Goal: Information Seeking & Learning: Learn about a topic

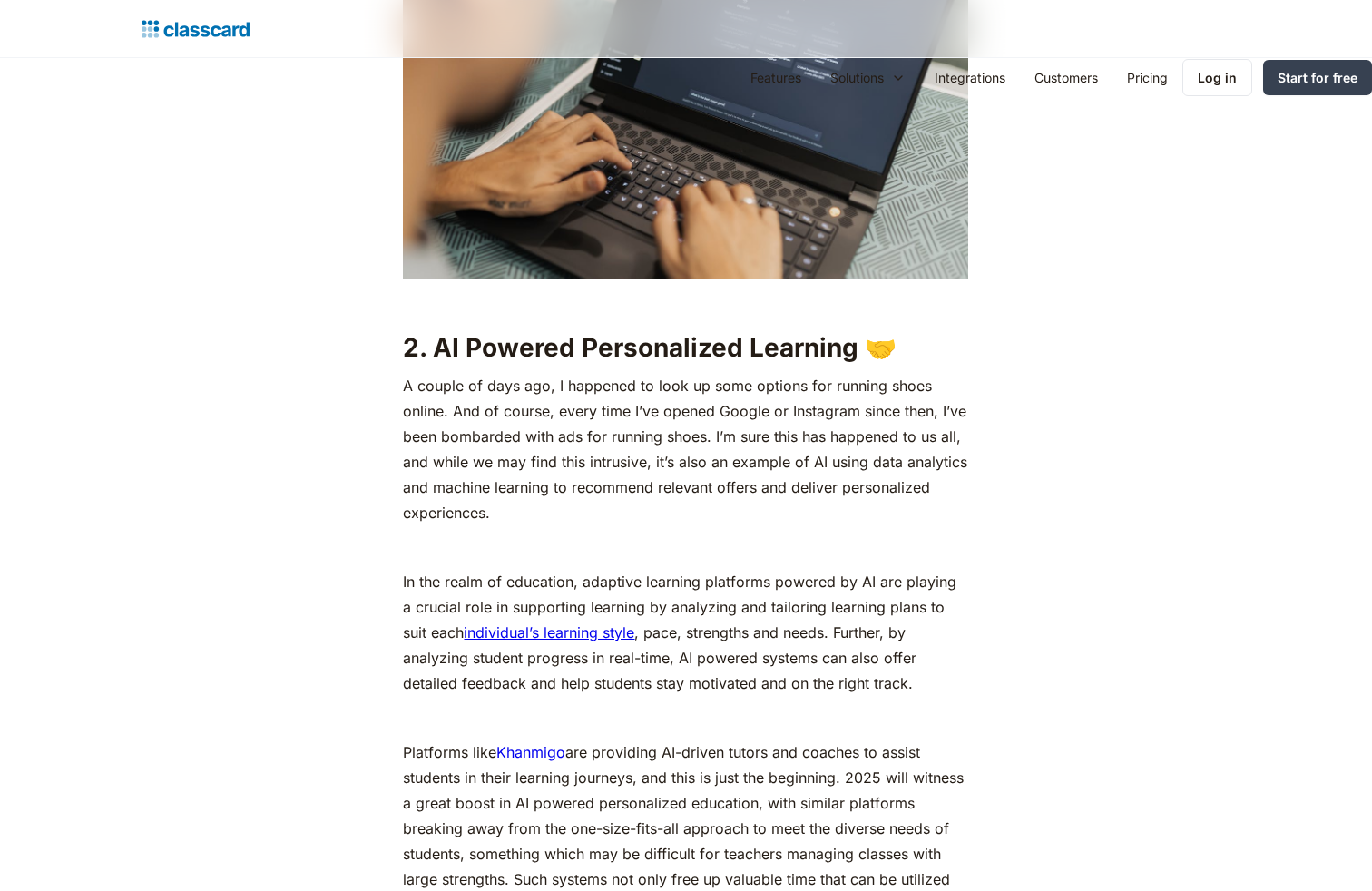
scroll to position [3238, 0]
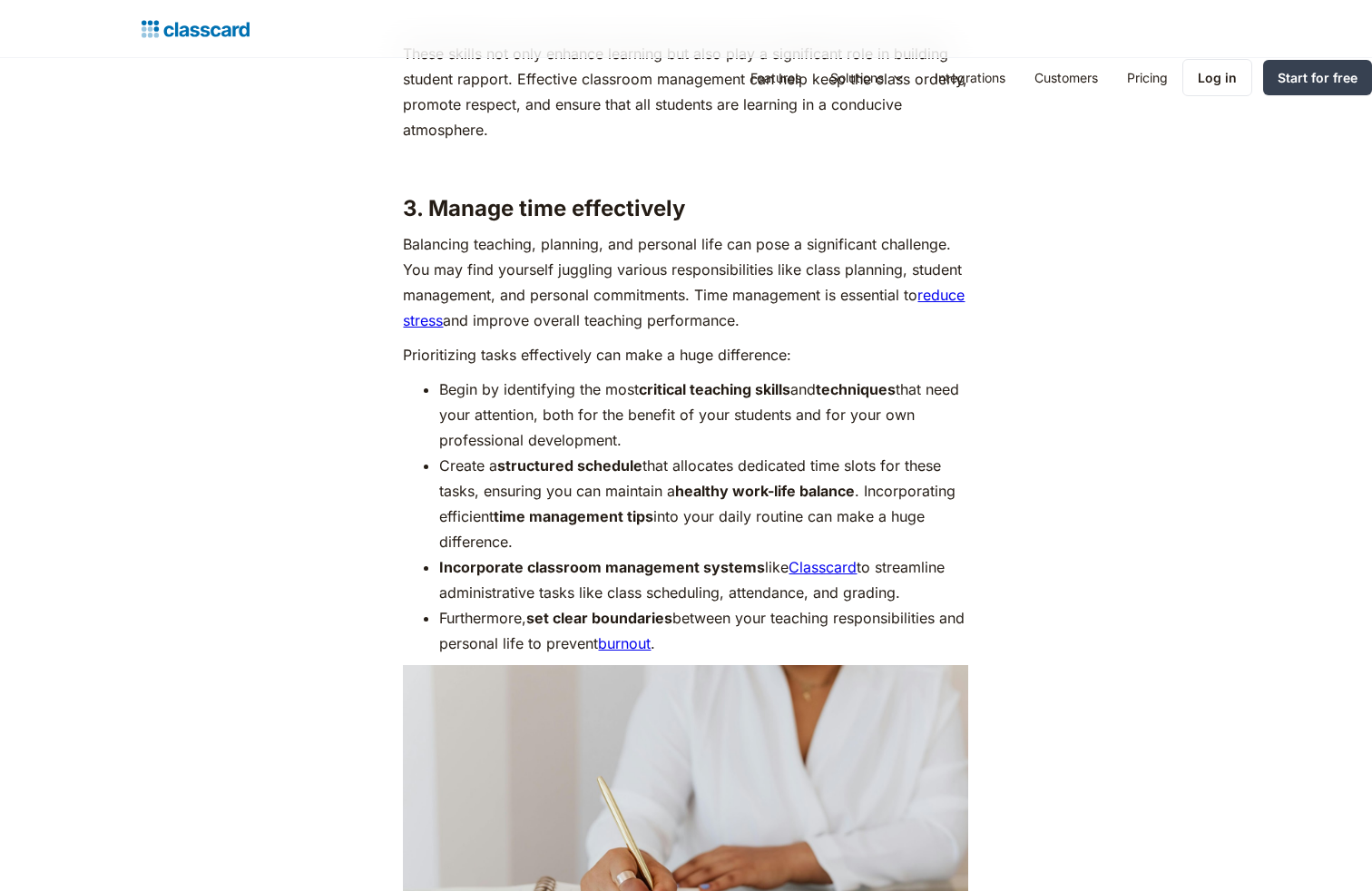
scroll to position [3967, 0]
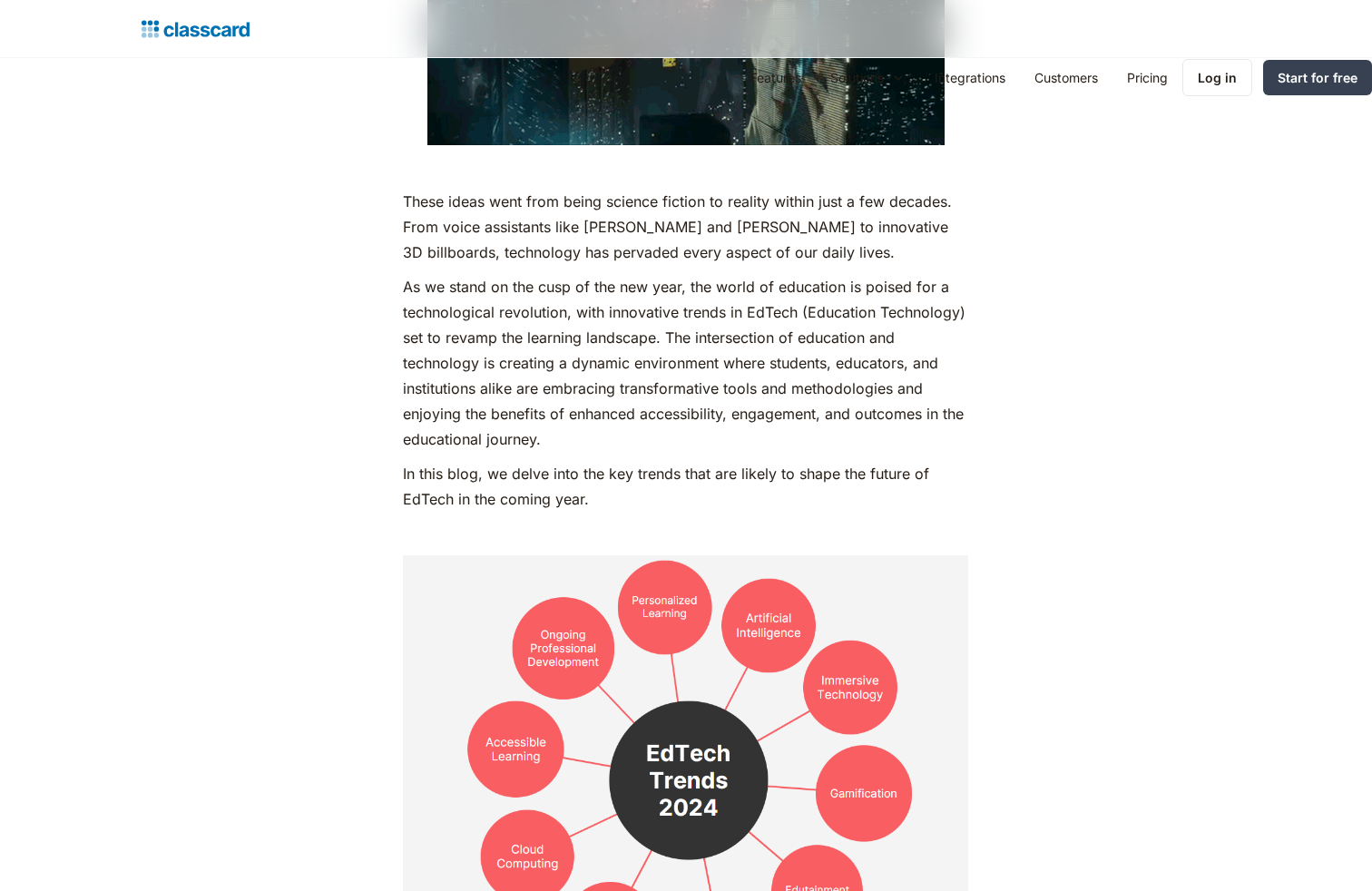
scroll to position [2442, 0]
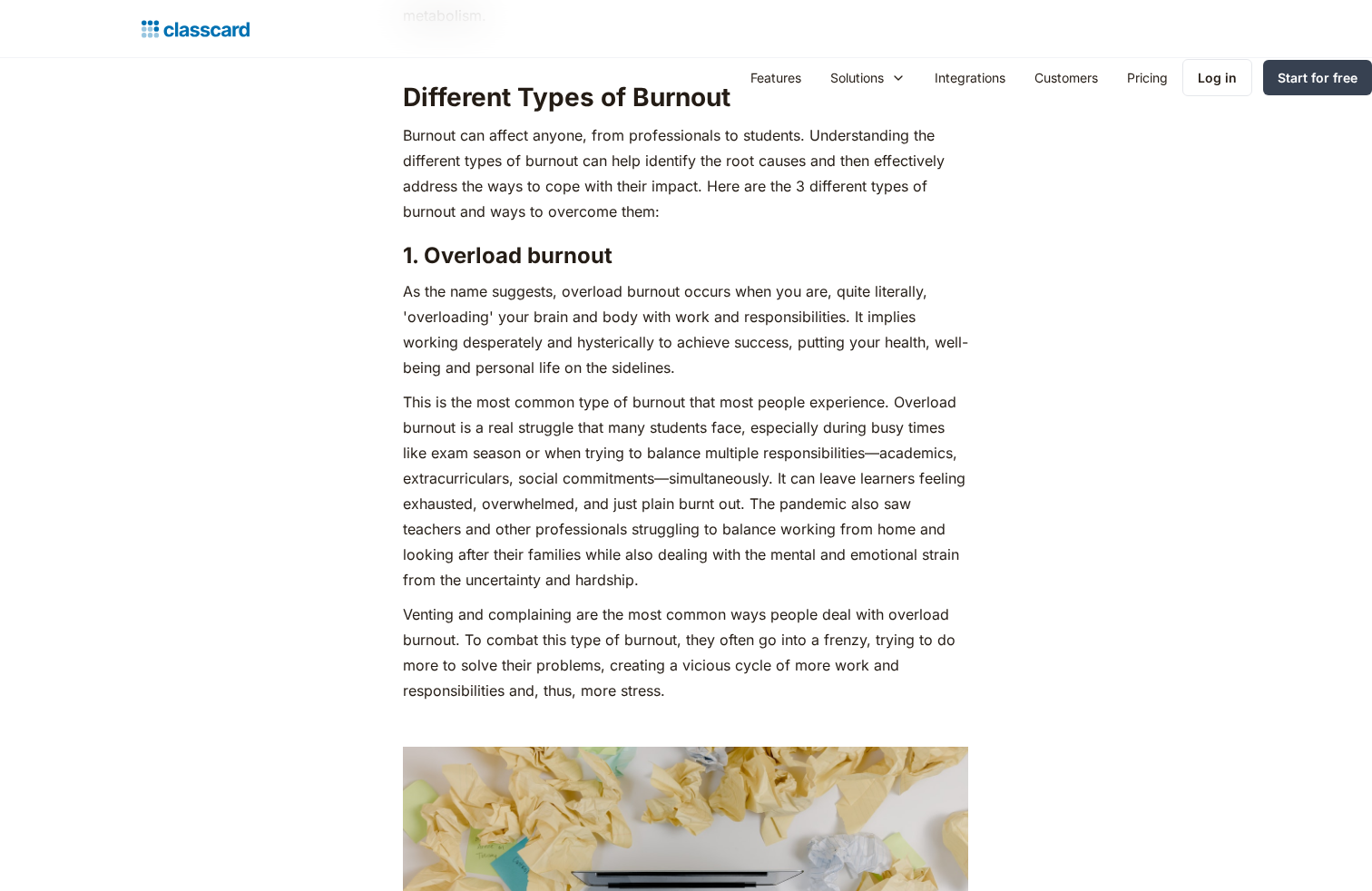
scroll to position [3238, 0]
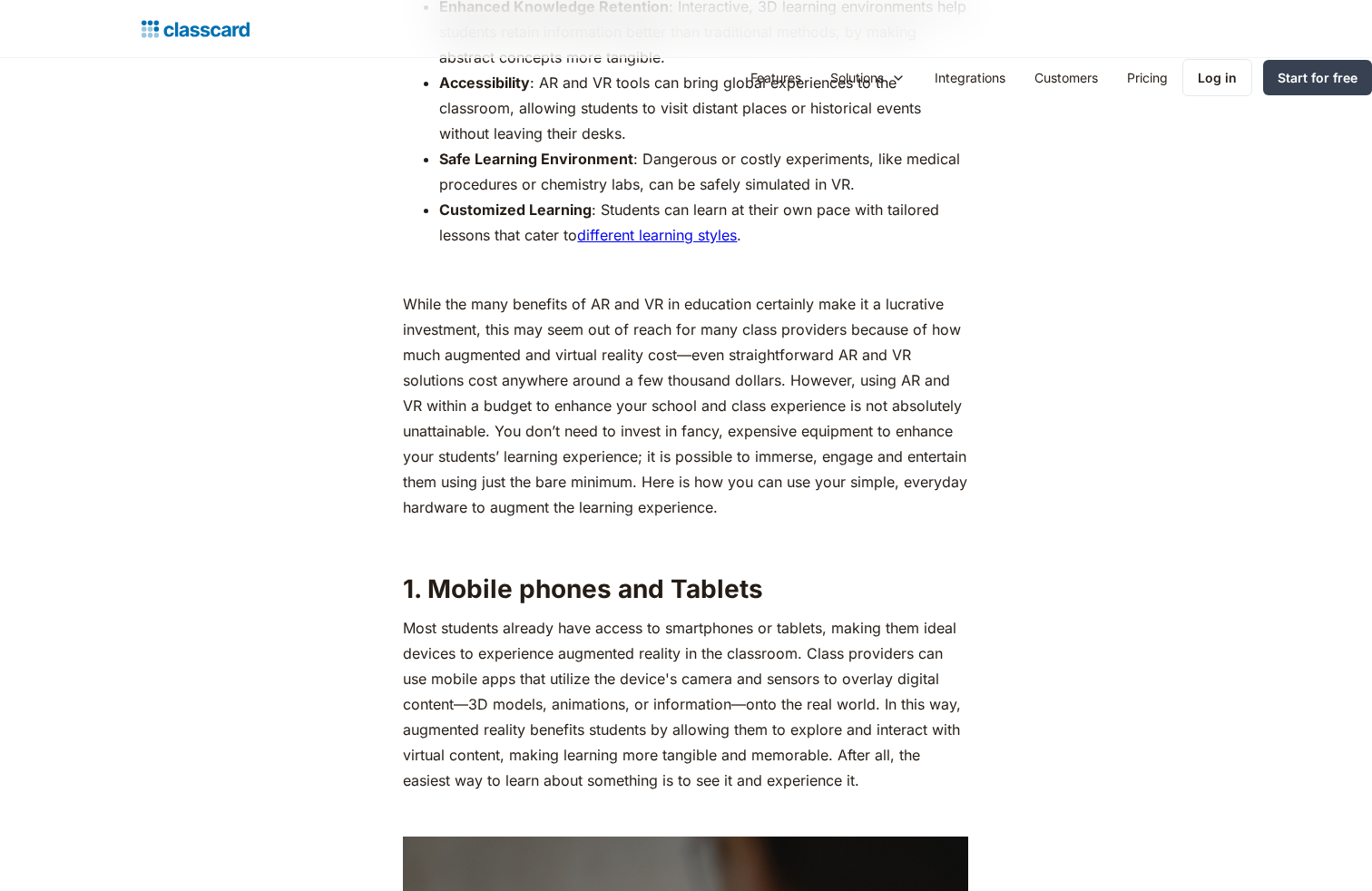
scroll to position [3238, 0]
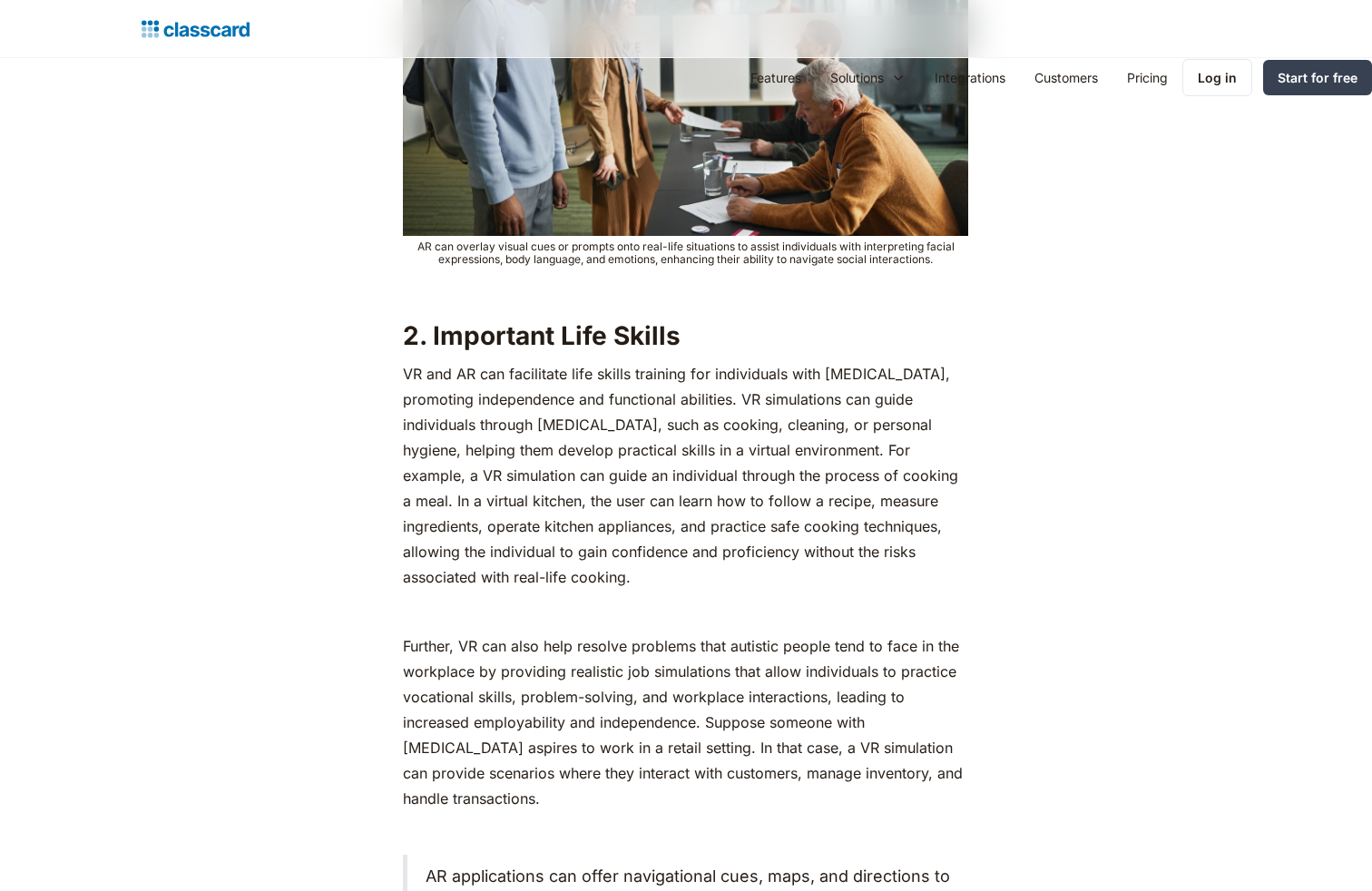
scroll to position [4295, 0]
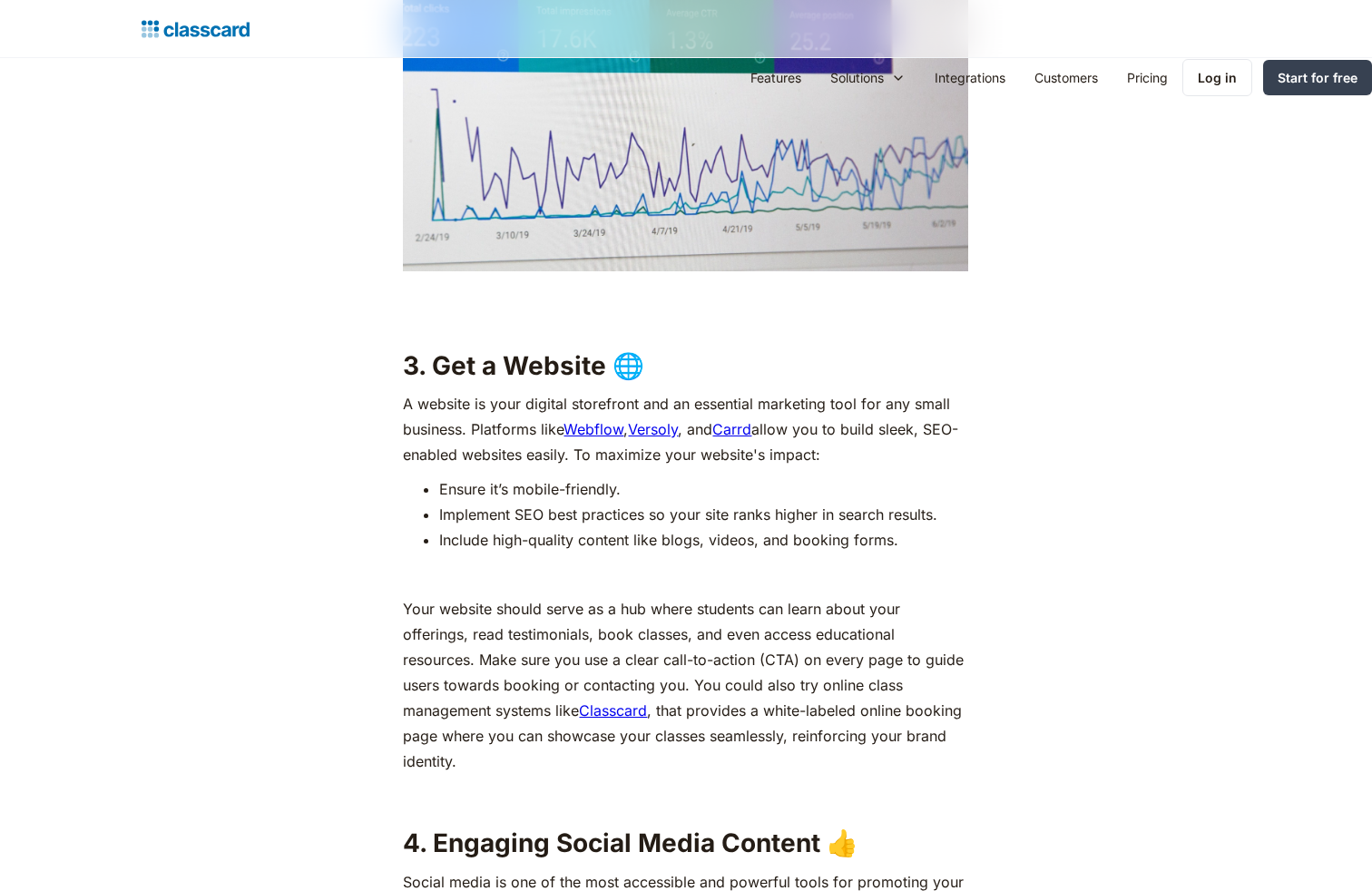
scroll to position [3238, 0]
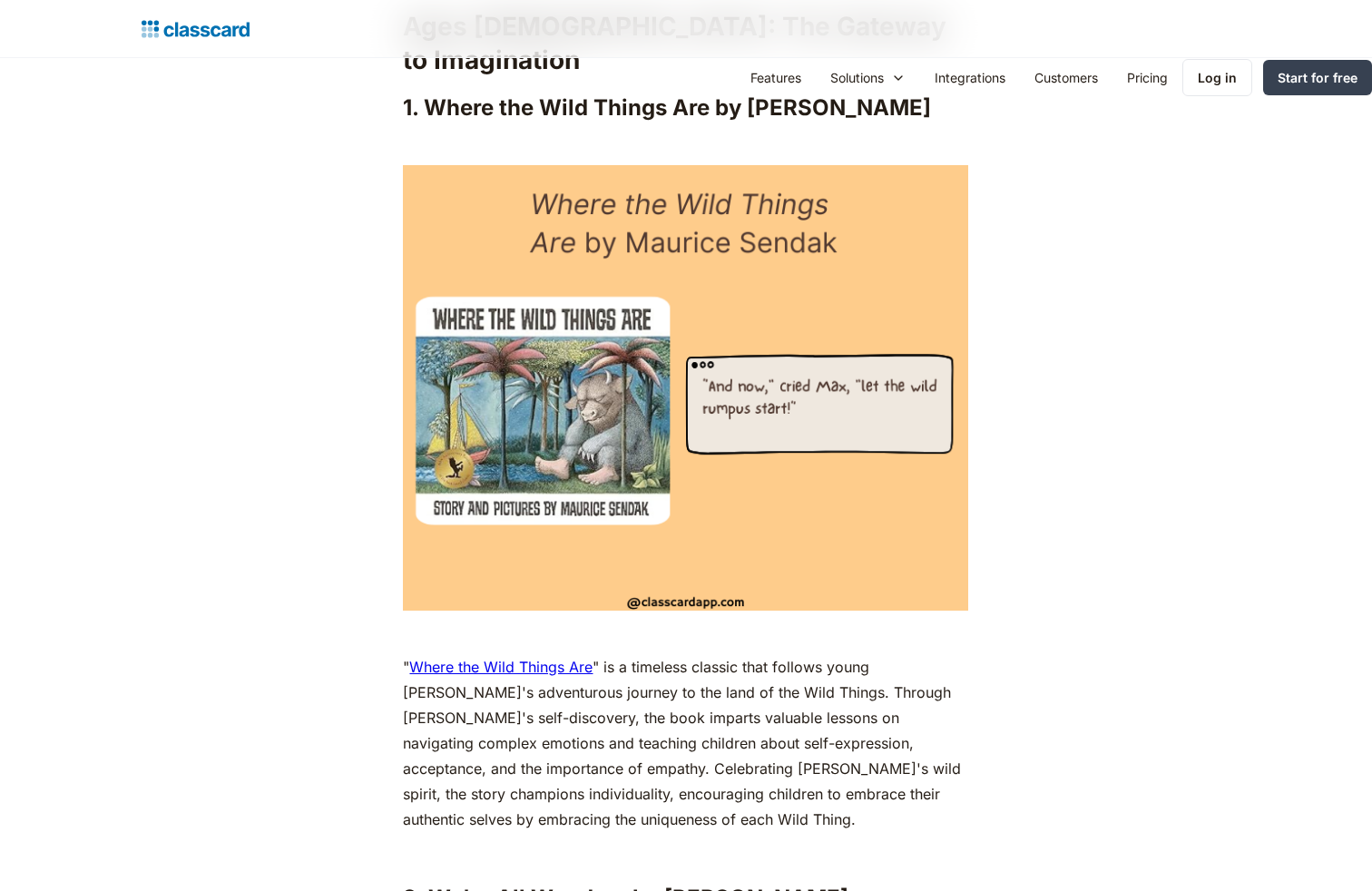
scroll to position [2442, 0]
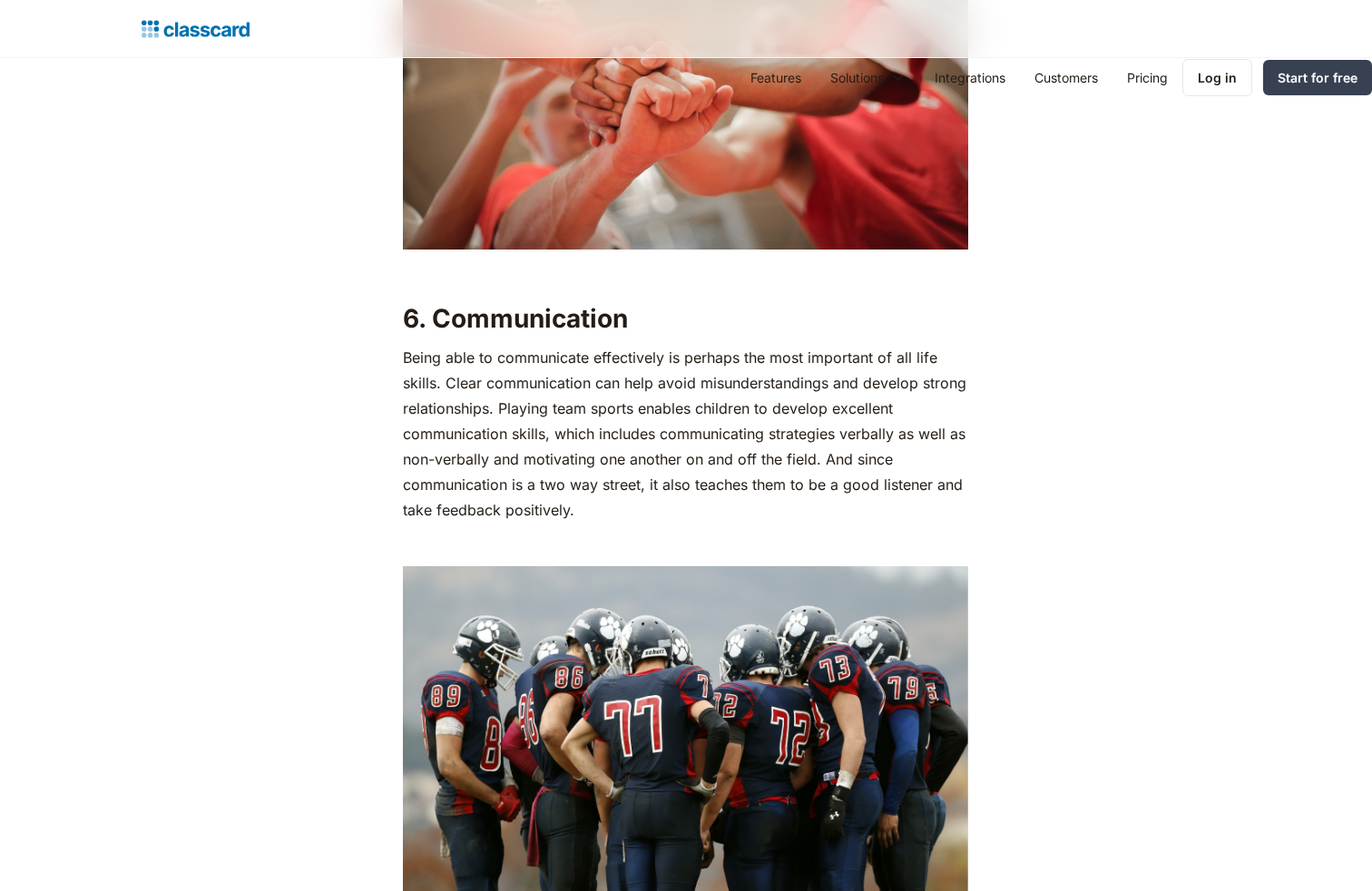
scroll to position [3928, 0]
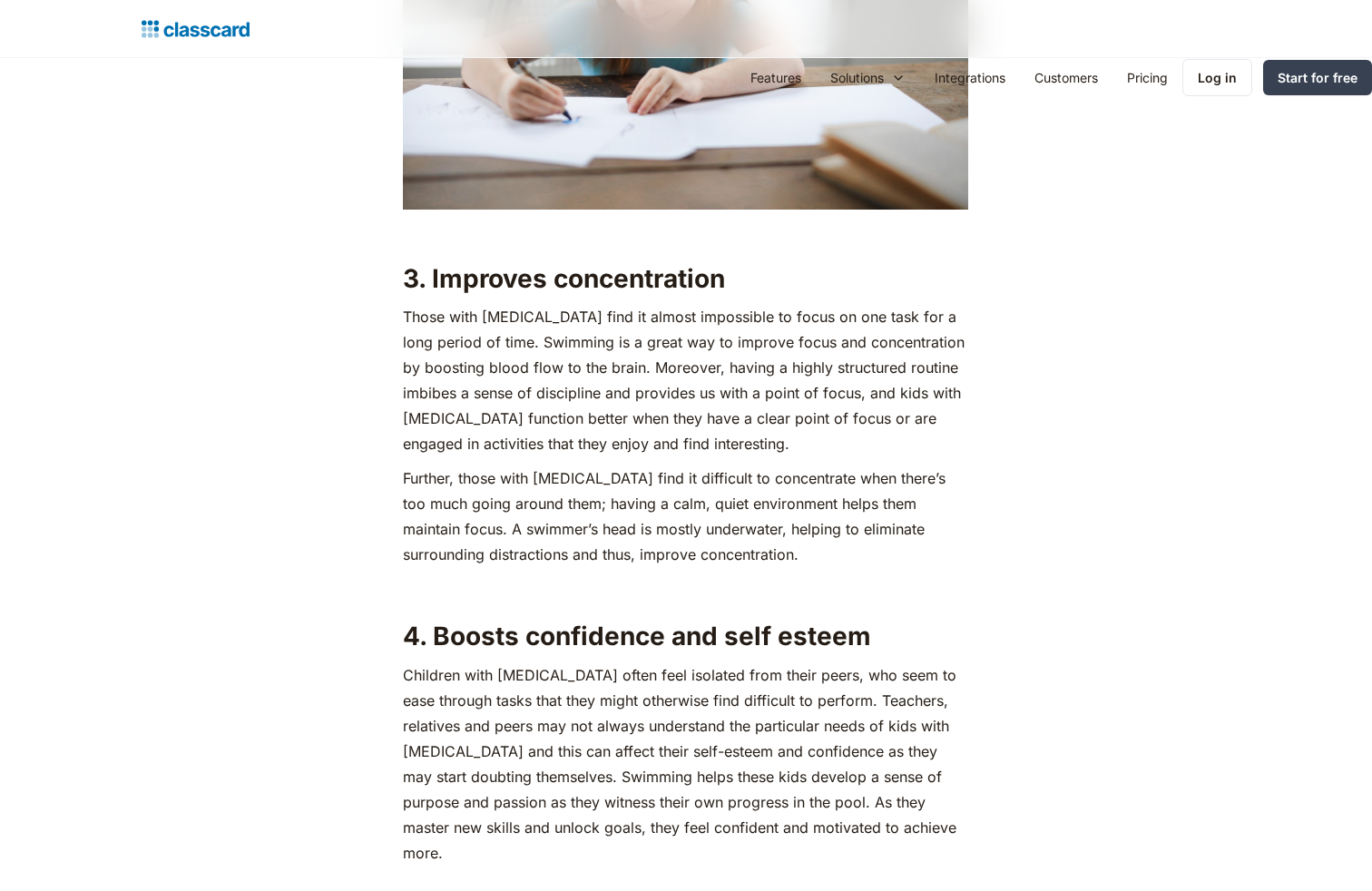
scroll to position [3238, 0]
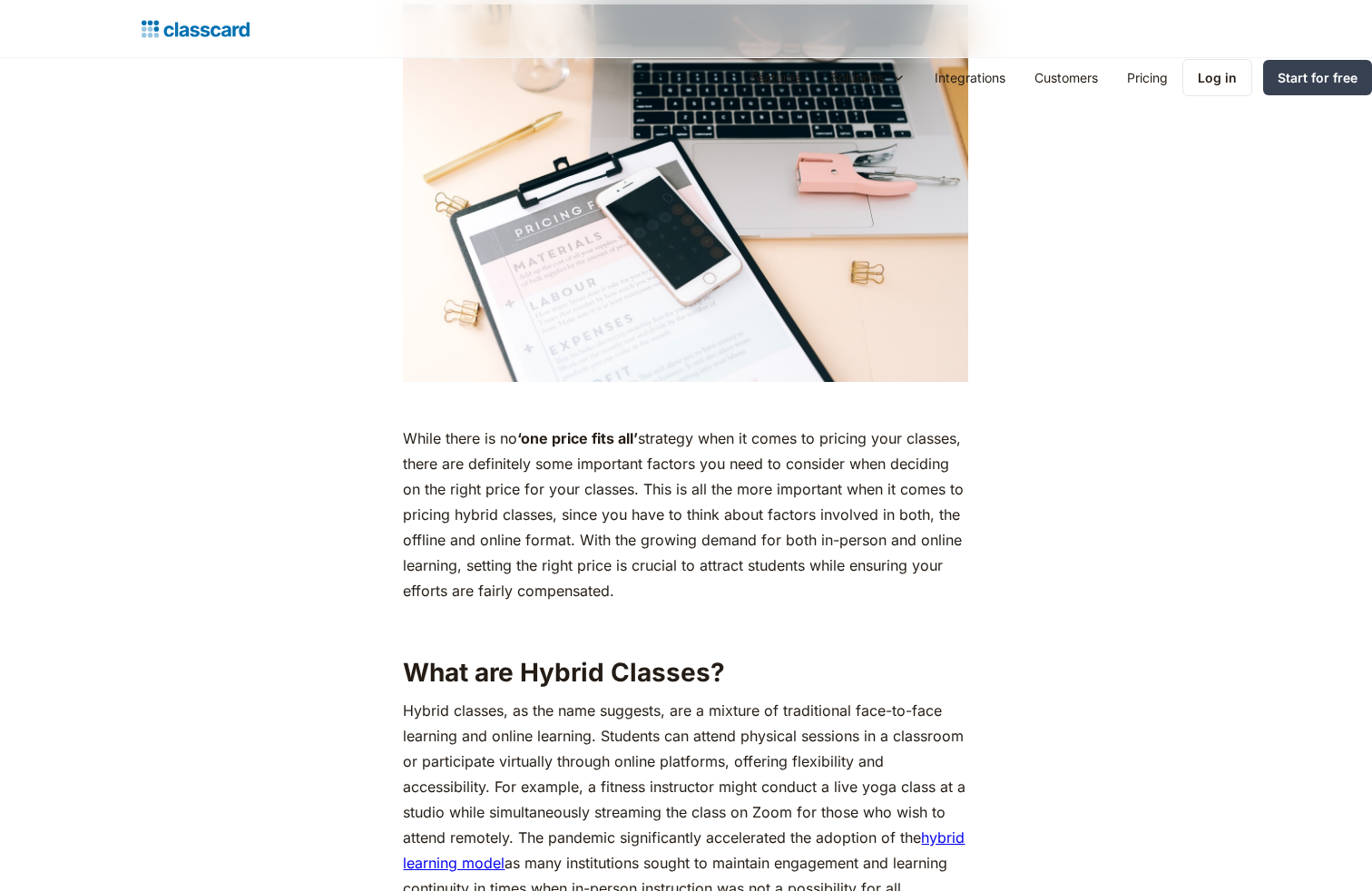
scroll to position [2442, 0]
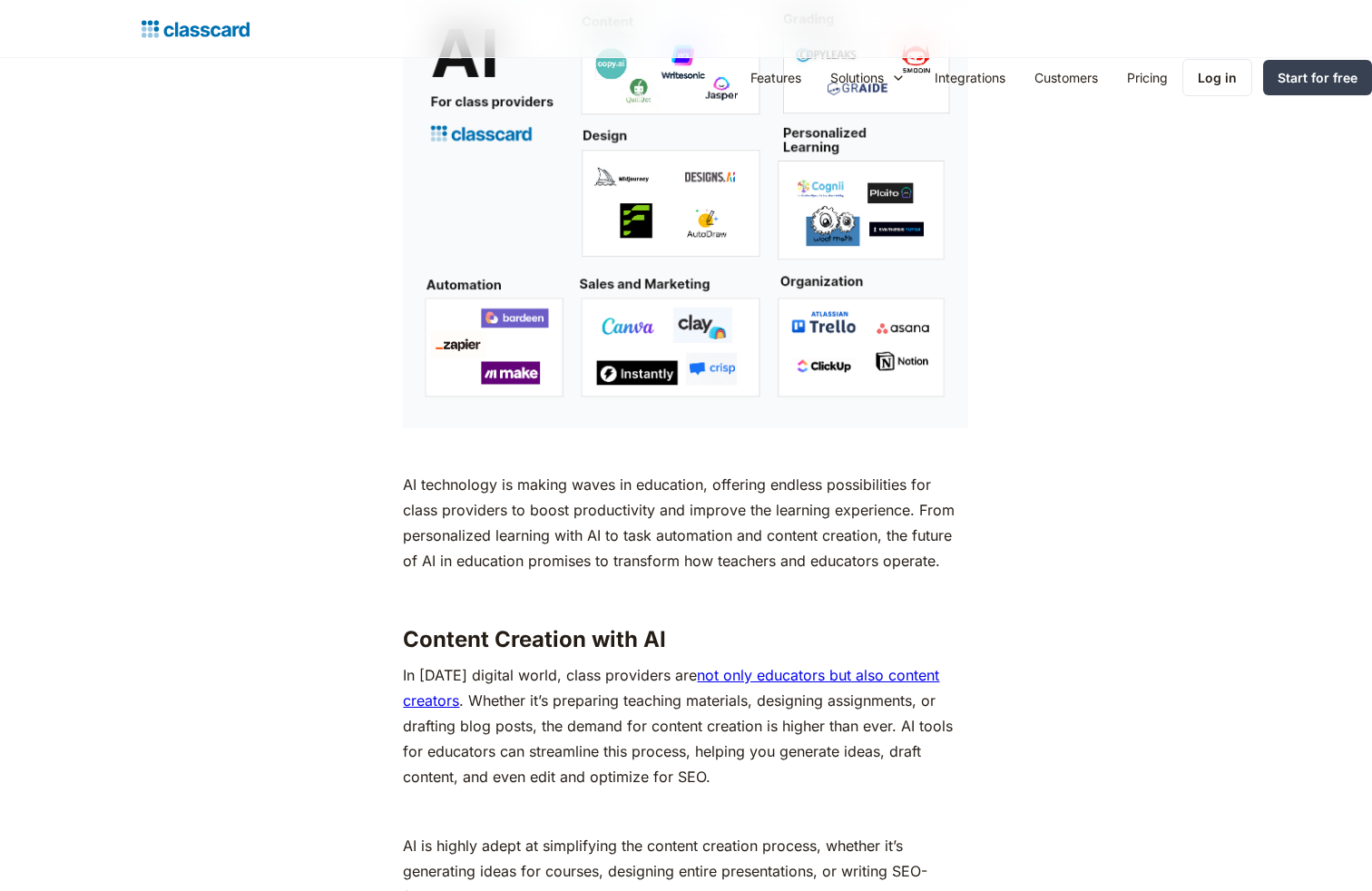
scroll to position [2442, 0]
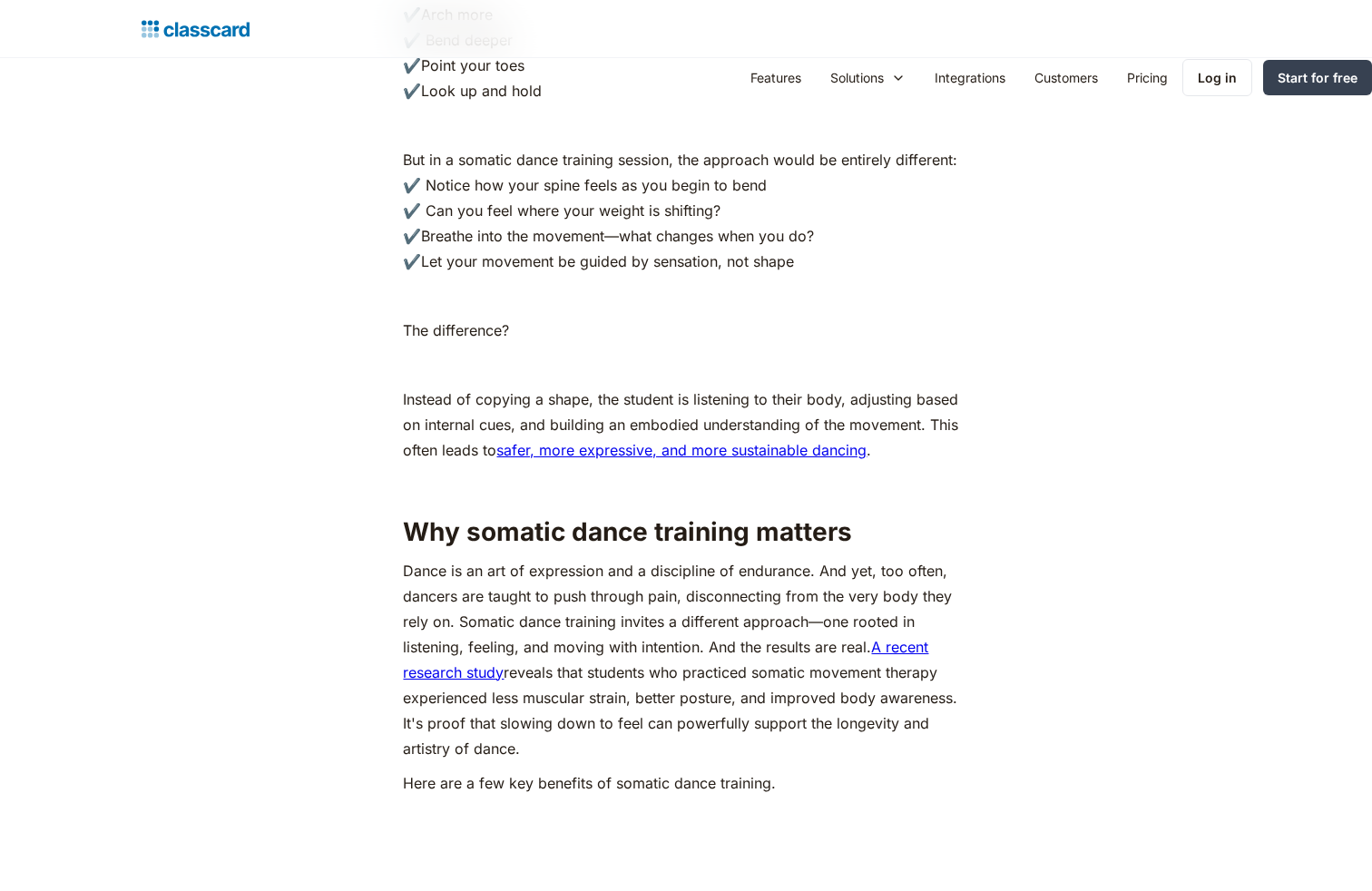
scroll to position [3238, 0]
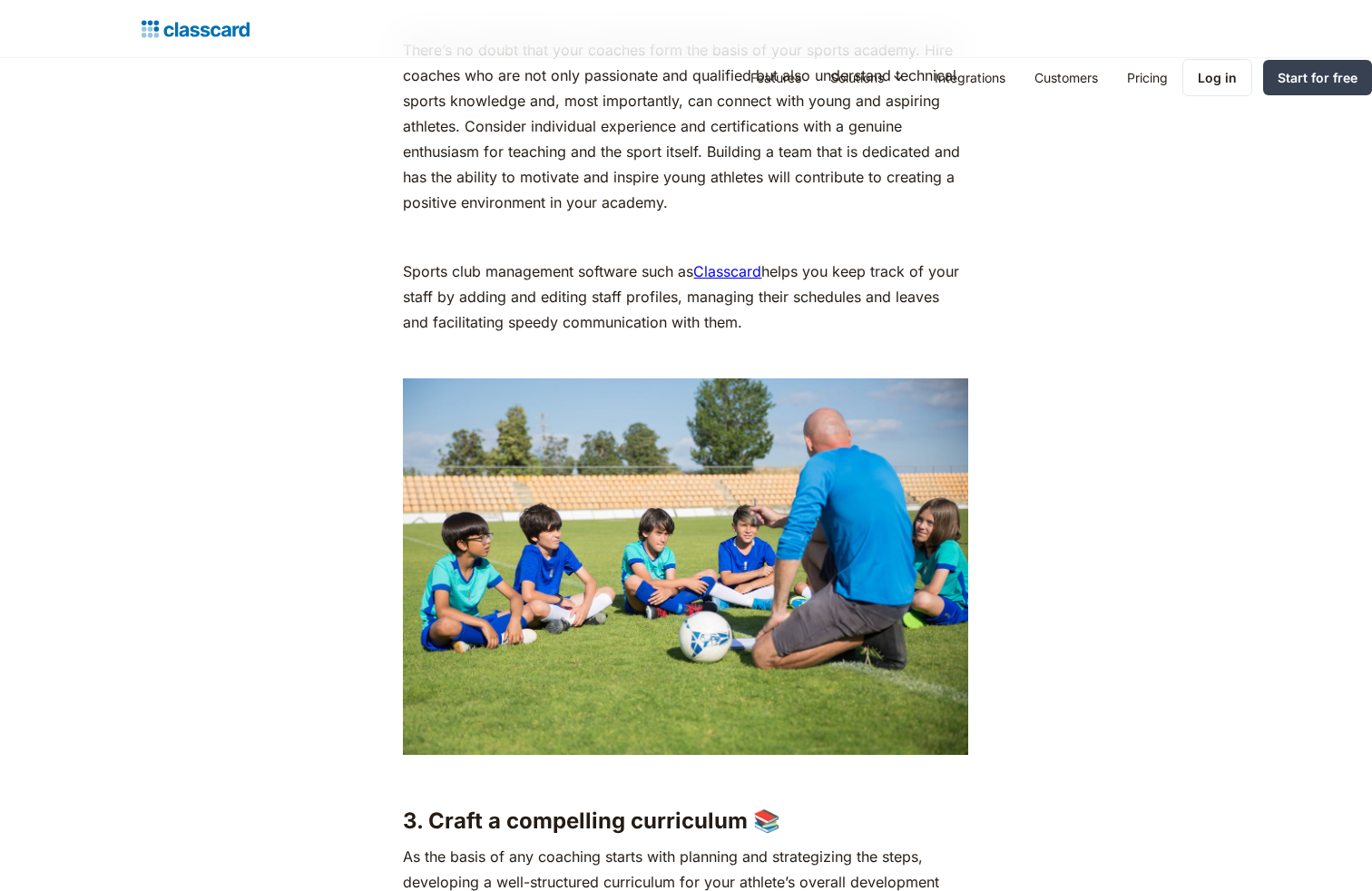
scroll to position [3238, 0]
